Goal: Task Accomplishment & Management: Manage account settings

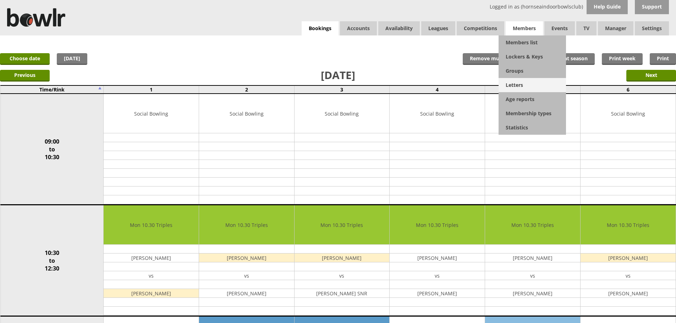
click at [519, 85] on link "Letters" at bounding box center [532, 85] width 67 height 14
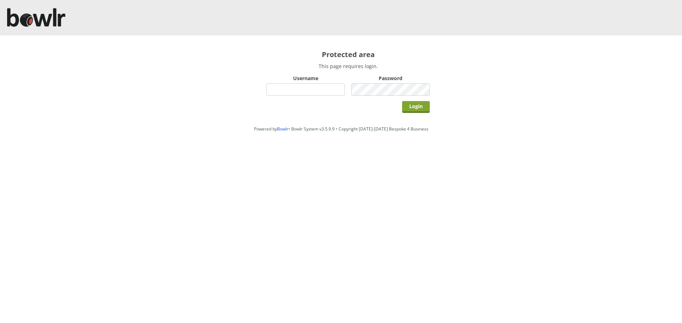
type input "hornseaindoorbowlsclub"
click at [418, 106] on input "Login" at bounding box center [416, 107] width 28 height 12
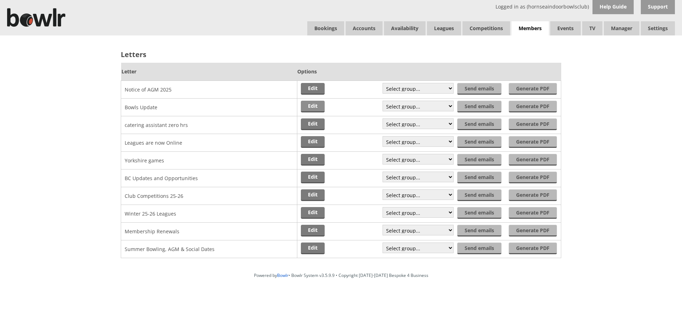
click at [316, 108] on link "Edit" at bounding box center [313, 107] width 24 height 12
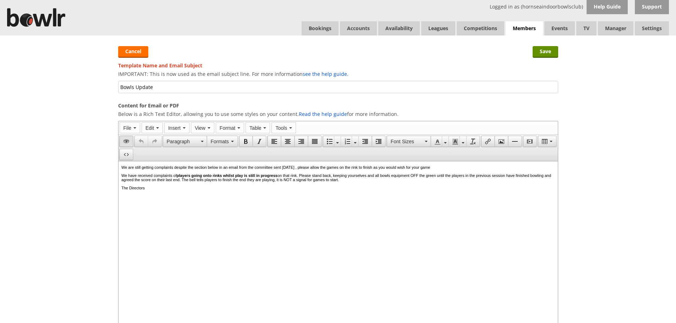
drag, startPoint x: 153, startPoint y: 86, endPoint x: 132, endPoint y: 139, distance: 57.0
click at [114, 87] on div "Save Cancel Template Name and Email Subject IMPORTANT: This is now used as the …" at bounding box center [338, 216] width 454 height 361
type input "[DATE] morning"
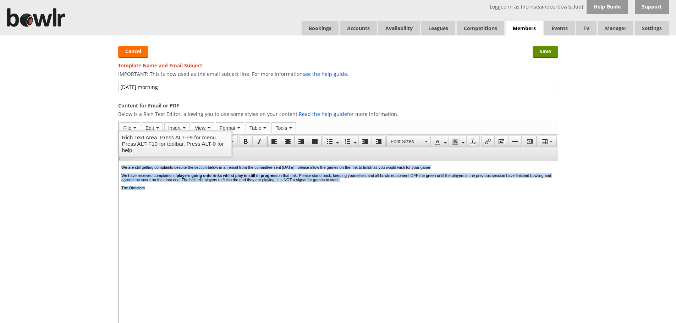
drag, startPoint x: 153, startPoint y: 190, endPoint x: 117, endPoint y: 166, distance: 43.5
click at [118, 166] on html "We are still getting complaints despite the section below in an email from the …" at bounding box center [338, 178] width 440 height 33
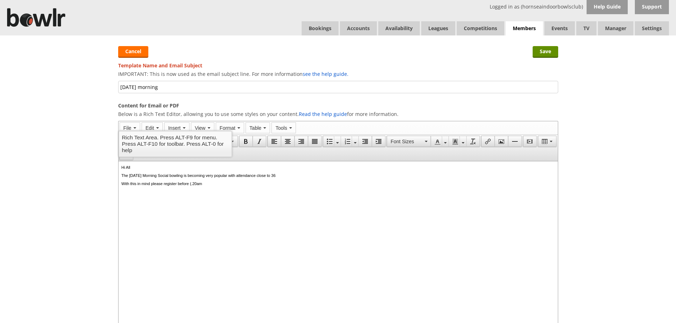
drag, startPoint x: 201, startPoint y: 186, endPoint x: 231, endPoint y: 221, distance: 46.6
click at [201, 186] on p "With this in mind please register before (.20am" at bounding box center [338, 184] width 434 height 4
click at [218, 185] on p "With this in mind please register before 9.20am" at bounding box center [338, 184] width 434 height 4
click at [171, 201] on p "Kind regards Ian Paddy 9Director)" at bounding box center [338, 200] width 434 height 4
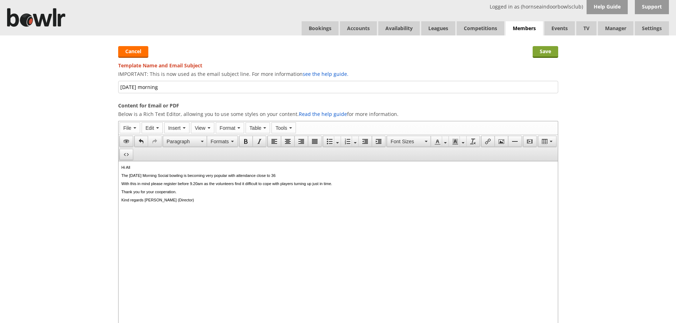
click at [549, 53] on input "Save" at bounding box center [546, 52] width 26 height 12
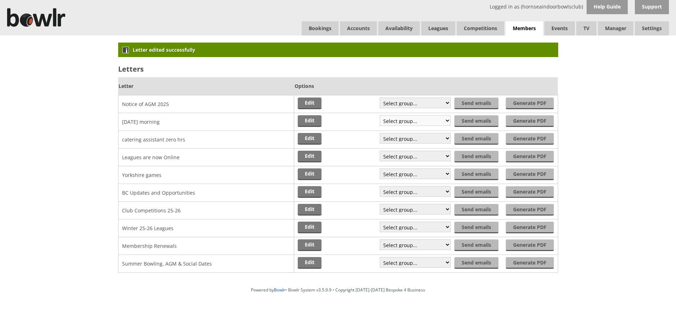
click at [447, 119] on select "Select group... Saved filter - Everyone Saved filter - Pending Saved filter - 6…" at bounding box center [415, 120] width 71 height 11
select select "2"
click at [380, 115] on select "Select group... Saved filter - Everyone Saved filter - Pending Saved filter - 6…" at bounding box center [415, 120] width 71 height 11
click at [472, 121] on input "Send emails" at bounding box center [478, 121] width 44 height 12
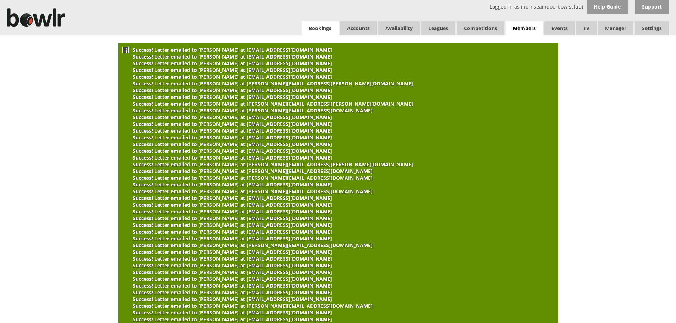
click at [323, 28] on link "Bookings" at bounding box center [320, 28] width 37 height 14
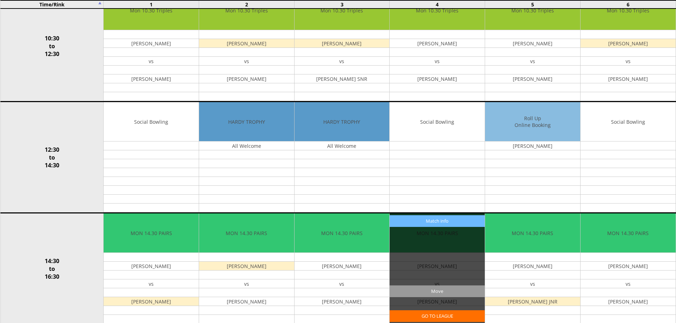
scroll to position [213, 0]
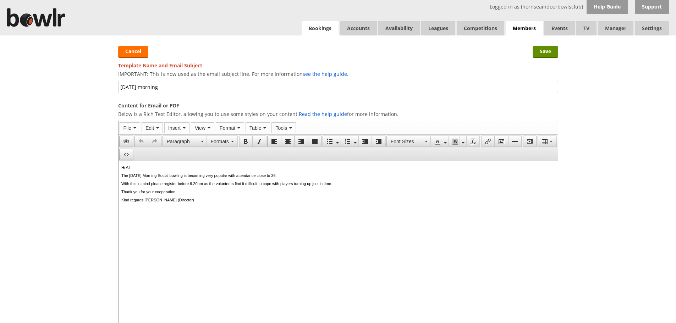
click at [315, 32] on link "Bookings" at bounding box center [320, 28] width 37 height 14
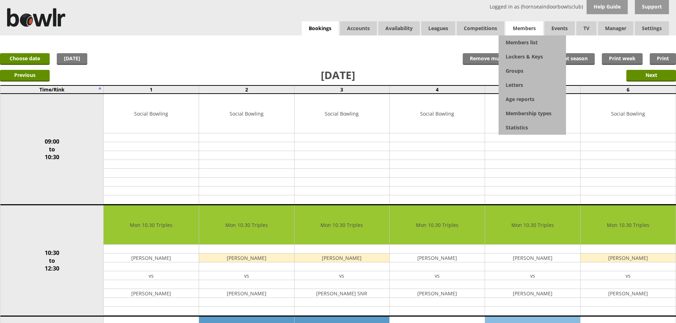
click at [536, 33] on span "Members" at bounding box center [524, 28] width 37 height 14
click at [524, 45] on link "Members list" at bounding box center [532, 43] width 67 height 14
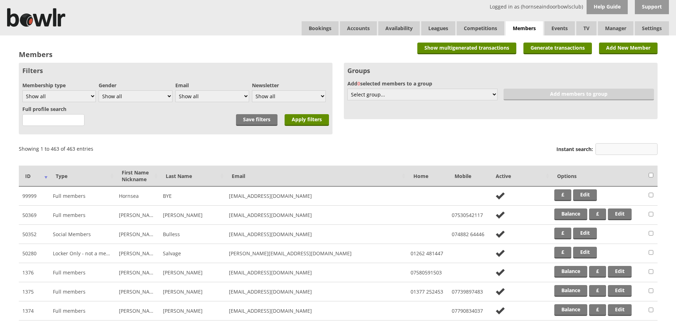
click at [600, 149] on input "Instant search:" at bounding box center [627, 149] width 62 height 12
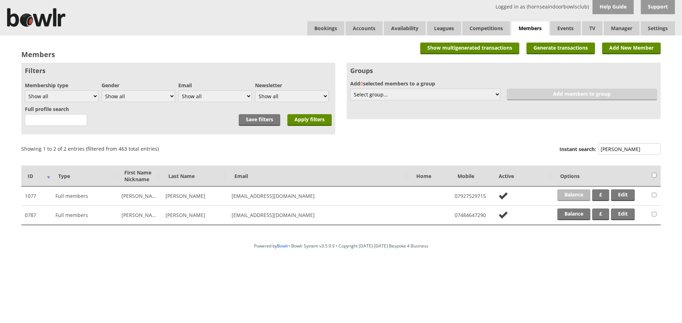
type input "murphy"
click at [566, 196] on link "Balance" at bounding box center [573, 196] width 33 height 12
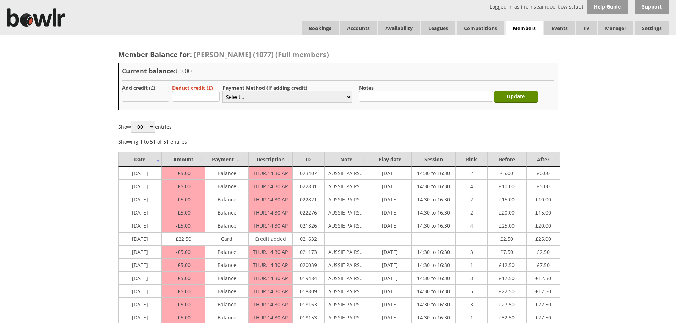
click at [134, 97] on input "text" at bounding box center [146, 96] width 48 height 11
type input "20.00"
click at [237, 98] on select "Select... Cash Card Cheque Bank Transfer Other Member Card Gift Voucher Balance" at bounding box center [288, 97] width 130 height 12
select select "2"
click at [223, 91] on select "Select... Cash Card Cheque Bank Transfer Other Member Card Gift Voucher Balance" at bounding box center [288, 97] width 130 height 12
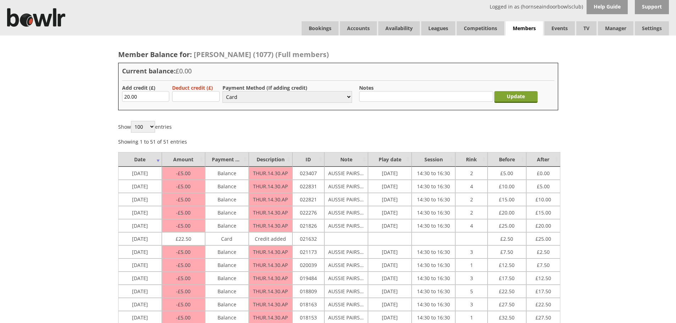
drag, startPoint x: 513, startPoint y: 95, endPoint x: 505, endPoint y: 97, distance: 8.1
click at [509, 97] on input "Update" at bounding box center [516, 97] width 43 height 12
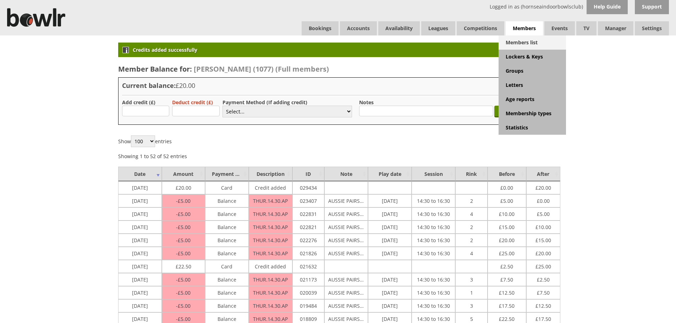
click at [523, 43] on link "Members list" at bounding box center [532, 43] width 67 height 14
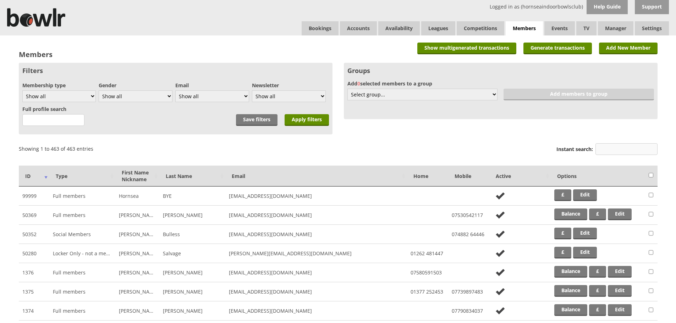
click at [605, 150] on input "Instant search:" at bounding box center [627, 149] width 62 height 12
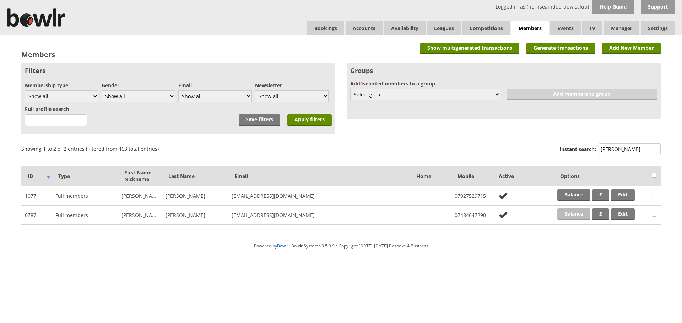
type input "murphy"
click at [577, 212] on link "Balance" at bounding box center [573, 215] width 33 height 12
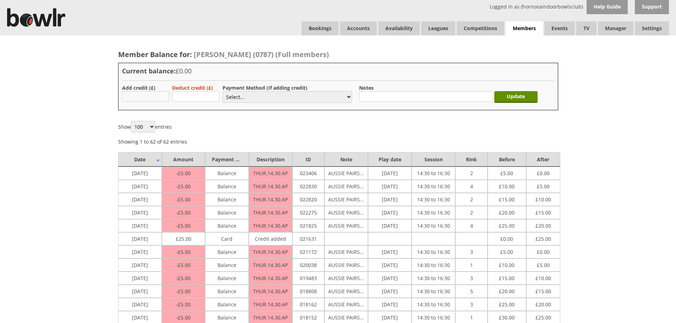
drag, startPoint x: 140, startPoint y: 98, endPoint x: 141, endPoint y: 93, distance: 4.6
click at [141, 95] on input "text" at bounding box center [146, 96] width 48 height 11
type input "20.00"
click at [298, 93] on select "Select... Cash Card Cheque Bank Transfer Other Member Card Gift Voucher Balance" at bounding box center [288, 97] width 130 height 12
select select "2"
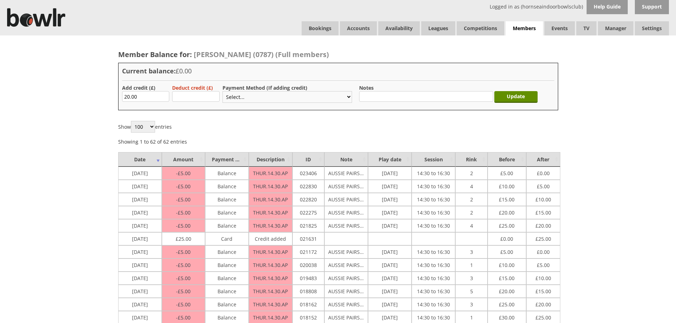
click at [223, 91] on select "Select... Cash Card Cheque Bank Transfer Other Member Card Gift Voucher Balance" at bounding box center [288, 97] width 130 height 12
click at [526, 98] on input "Update" at bounding box center [516, 97] width 43 height 12
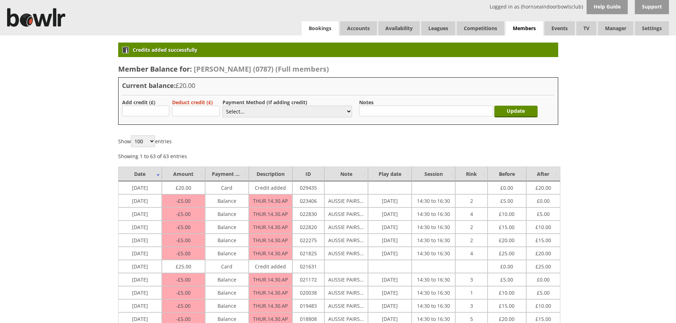
click at [328, 31] on link "Bookings" at bounding box center [320, 28] width 37 height 14
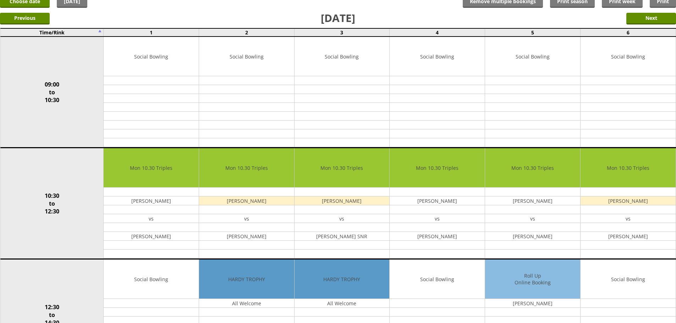
scroll to position [178, 0]
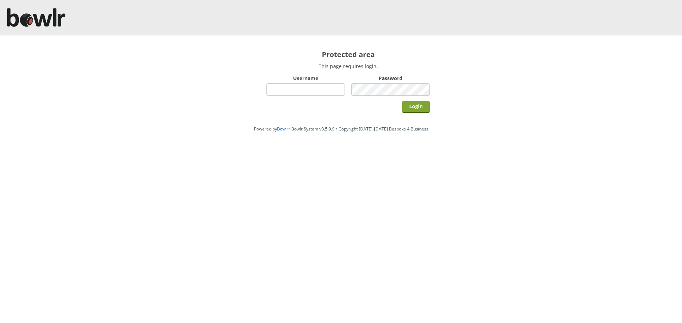
type input "hornseaindoorbowlsclub"
click at [415, 107] on input "Login" at bounding box center [416, 107] width 28 height 12
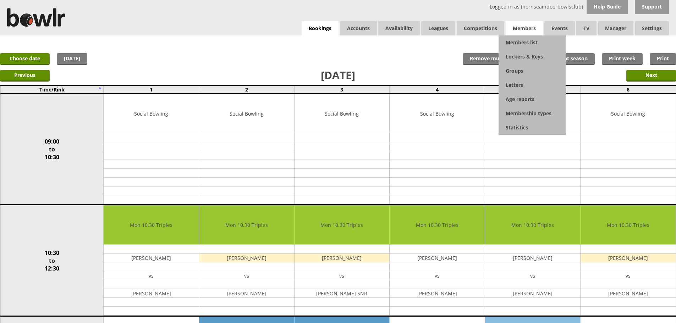
click at [525, 29] on span "Members" at bounding box center [524, 28] width 37 height 14
click at [524, 41] on link "Members list" at bounding box center [532, 43] width 67 height 14
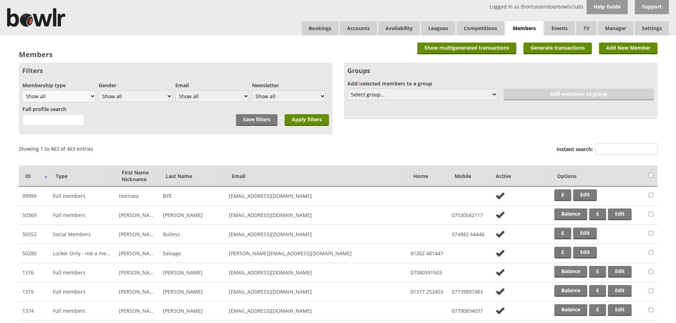
click at [92, 96] on select "Show all Full members Rollabowl Juniors Social Members Student Pending Left R.I…" at bounding box center [58, 97] width 73 height 12
select select "1"
click at [22, 91] on select "Show all Full members Rollabowl Juniors Social Members Student Pending Left R.I…" at bounding box center [58, 97] width 73 height 12
click at [296, 119] on input "Apply filters" at bounding box center [307, 120] width 44 height 12
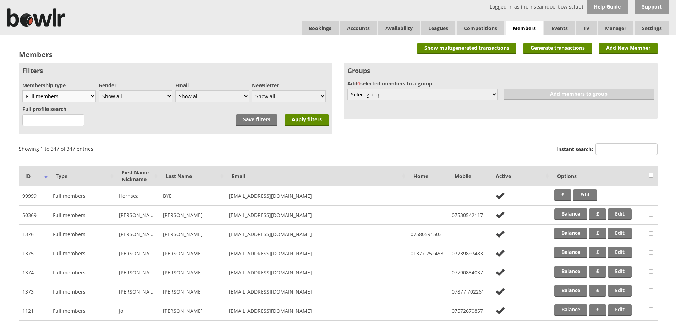
click at [93, 96] on select "Show all Full members Rollabowl Juniors Social Members Student Pending Left R.I…" at bounding box center [58, 97] width 73 height 12
click at [22, 91] on select "Show all Full members Rollabowl Juniors Social Members Student Pending Left R.I…" at bounding box center [58, 97] width 73 height 12
click at [92, 95] on select "Show all Full members Rollabowl Juniors Social Members Student Pending Left R.I…" at bounding box center [58, 97] width 73 height 12
select select "3"
click at [22, 91] on select "Show all Full members Rollabowl Juniors Social Members Student Pending Left R.I…" at bounding box center [58, 97] width 73 height 12
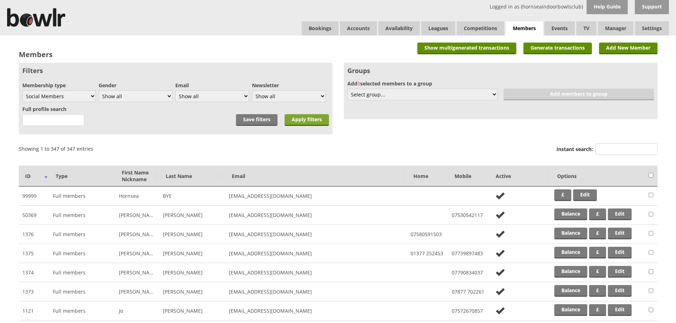
click at [314, 119] on input "Apply filters" at bounding box center [307, 120] width 44 height 12
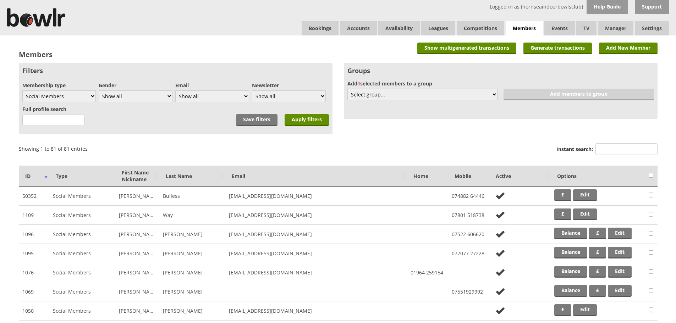
click at [73, 238] on td "Social Members" at bounding box center [82, 234] width 66 height 19
